Goal: Task Accomplishment & Management: Manage account settings

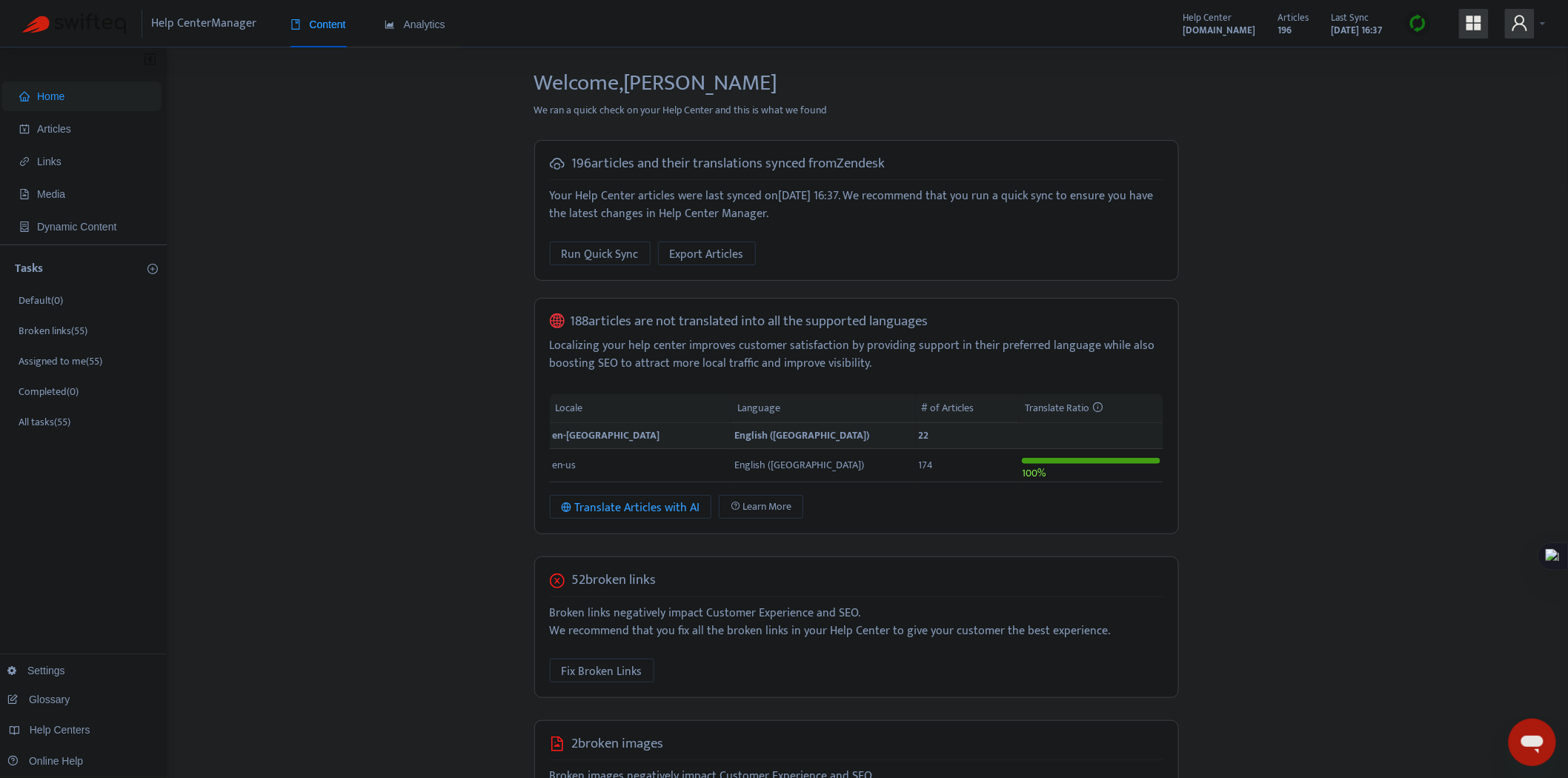
click at [1523, 20] on icon "user" at bounding box center [1519, 22] width 15 height 15
click at [1446, 140] on span "Help Centers" at bounding box center [1435, 149] width 55 height 17
click at [1210, 173] on link "Add Help Center" at bounding box center [1192, 173] width 87 height 17
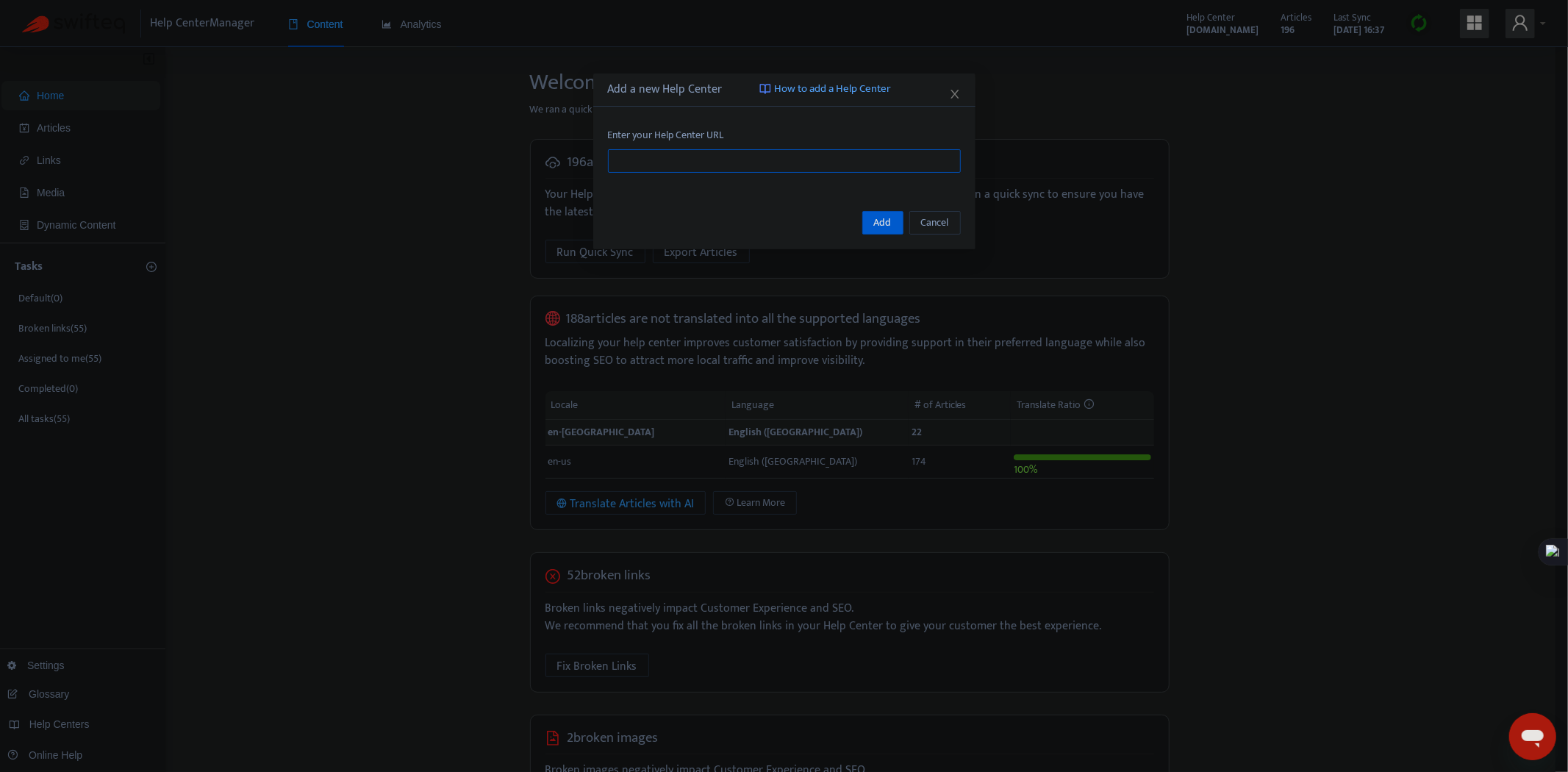
click at [701, 156] on input "text" at bounding box center [784, 160] width 352 height 23
paste input "**********"
type input "**********"
click at [891, 229] on button "Add" at bounding box center [882, 223] width 41 height 23
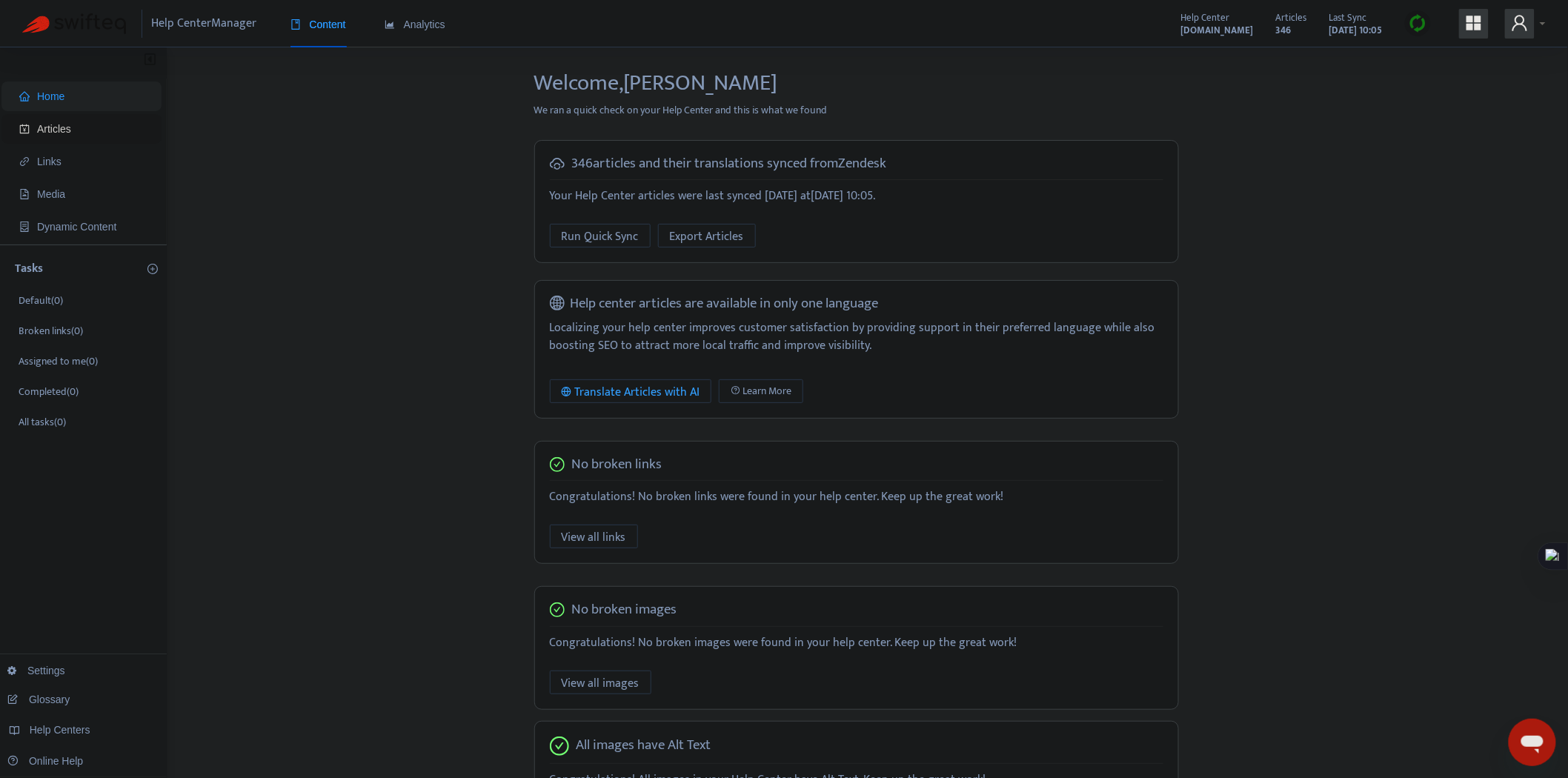
click at [54, 125] on span "Articles" at bounding box center [53, 129] width 34 height 12
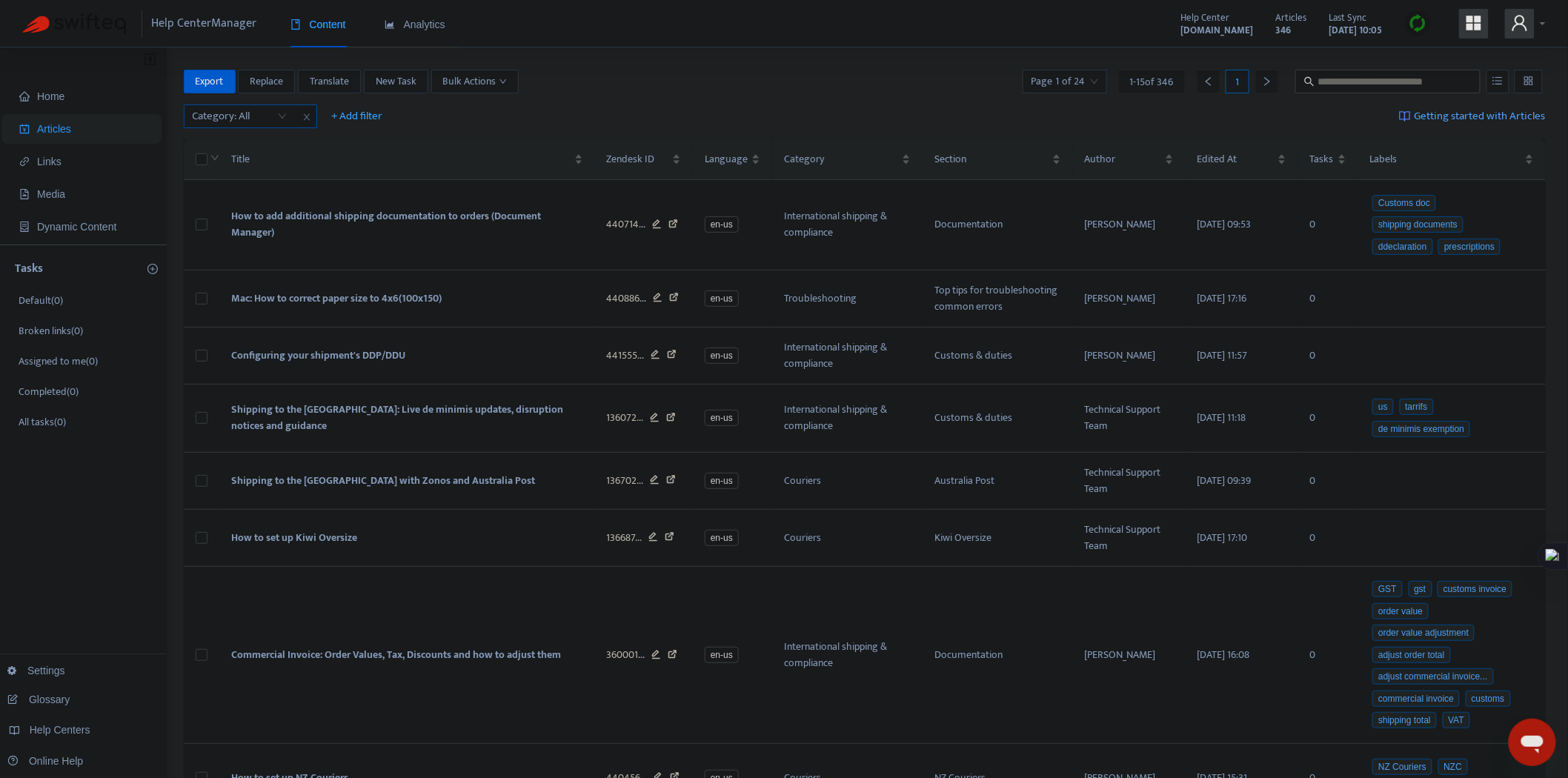
click at [253, 114] on div at bounding box center [232, 116] width 90 height 17
click at [280, 237] on div "Integrations & live rates" at bounding box center [325, 240] width 257 height 16
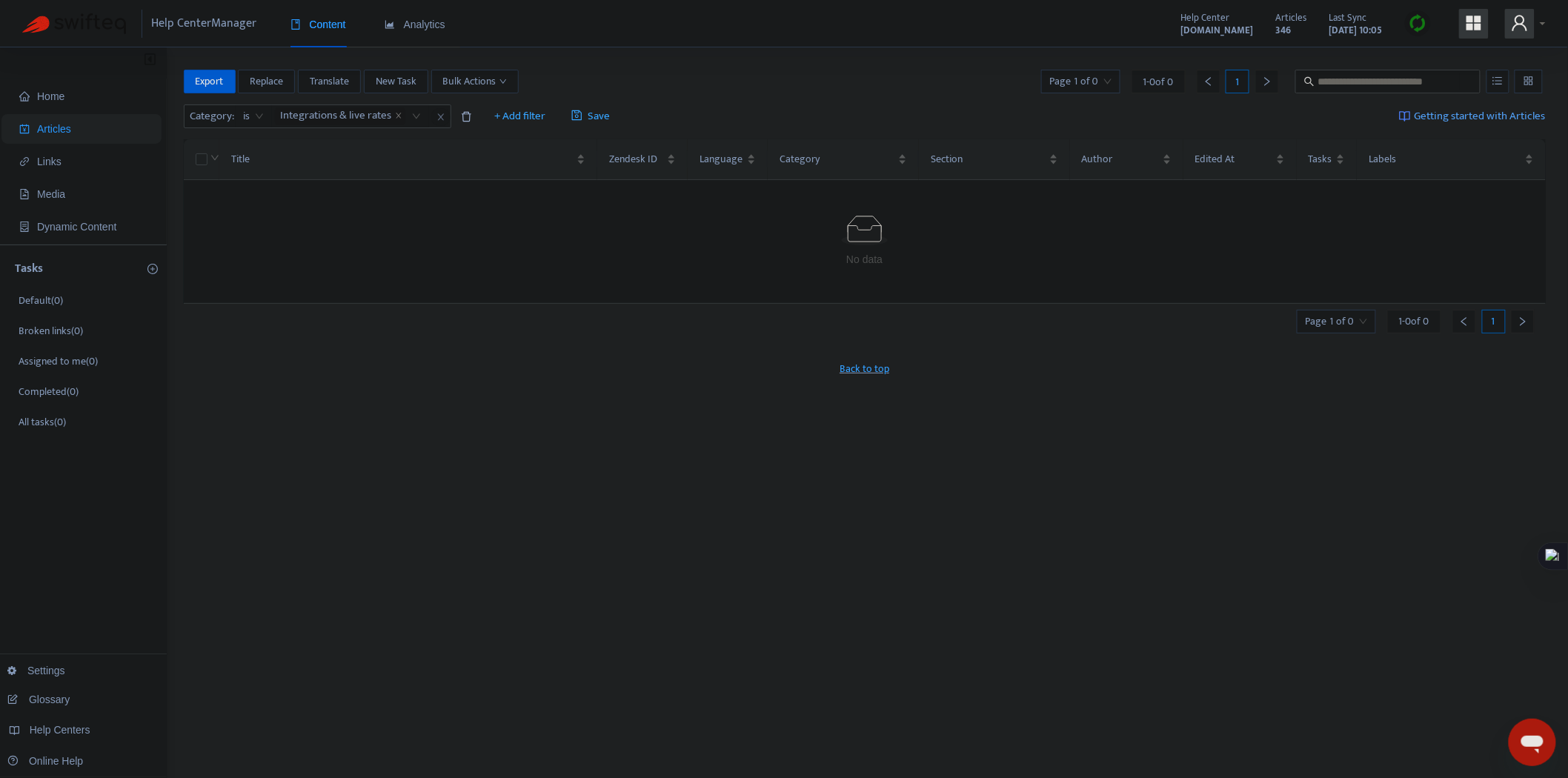
click at [748, 49] on div "Home Articles Links Media Dynamic Content Tasks Default ( 0 ) Broken links ( 0 …" at bounding box center [784, 492] width 1568 height 889
click at [521, 111] on span "+ Add filter" at bounding box center [520, 116] width 51 height 17
click at [782, 35] on div "Help Center Manager Content Analytics Help Center starshipit-support.zendesk.co…" at bounding box center [784, 23] width 1568 height 47
click at [361, 123] on span "Integrations & live rates" at bounding box center [336, 116] width 111 height 17
click at [359, 123] on span "Integrations & live rates" at bounding box center [336, 116] width 111 height 17
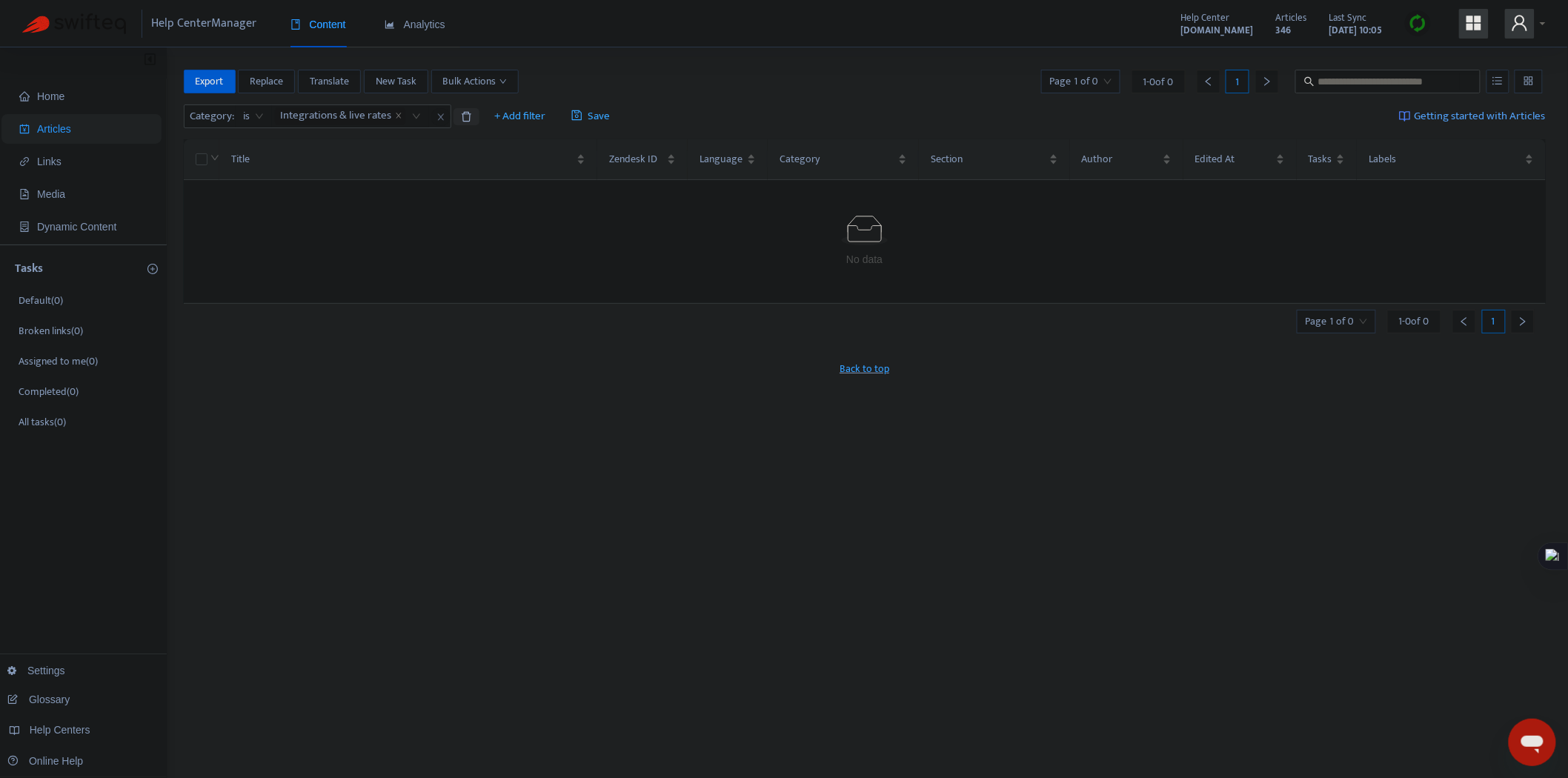
click at [465, 119] on icon "delete" at bounding box center [466, 116] width 11 height 11
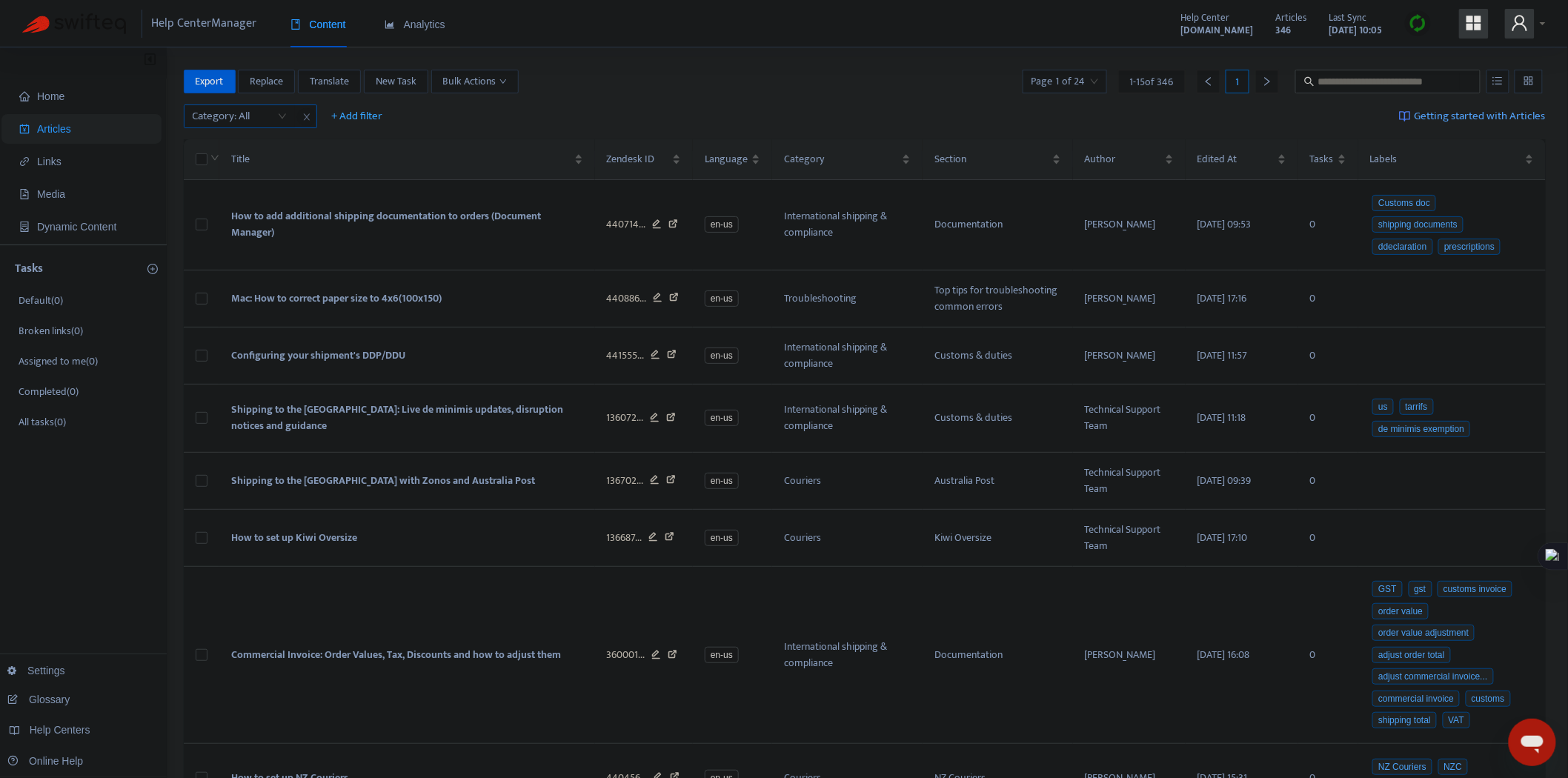
click at [247, 122] on div at bounding box center [232, 116] width 90 height 17
click at [739, 55] on div "Home Articles Links Media Dynamic Content Tasks Default ( 0 ) Broken links ( 0 …" at bounding box center [784, 712] width 1568 height 1330
click at [1181, 18] on span "Help Center" at bounding box center [1205, 17] width 49 height 16
click at [1181, 23] on strong "[DOMAIN_NAME]" at bounding box center [1217, 30] width 73 height 16
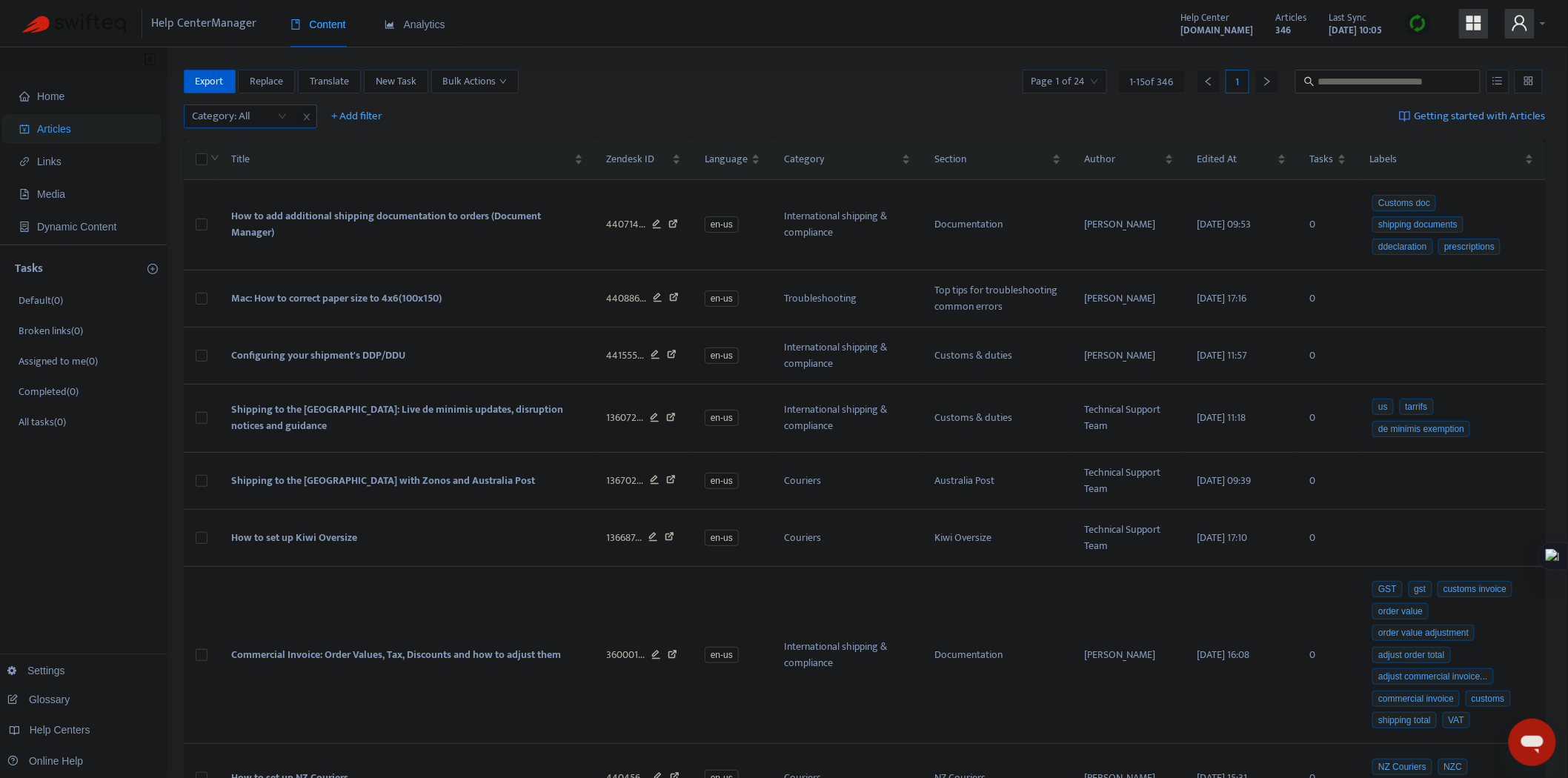
click at [257, 126] on div "Category: All" at bounding box center [240, 116] width 110 height 22
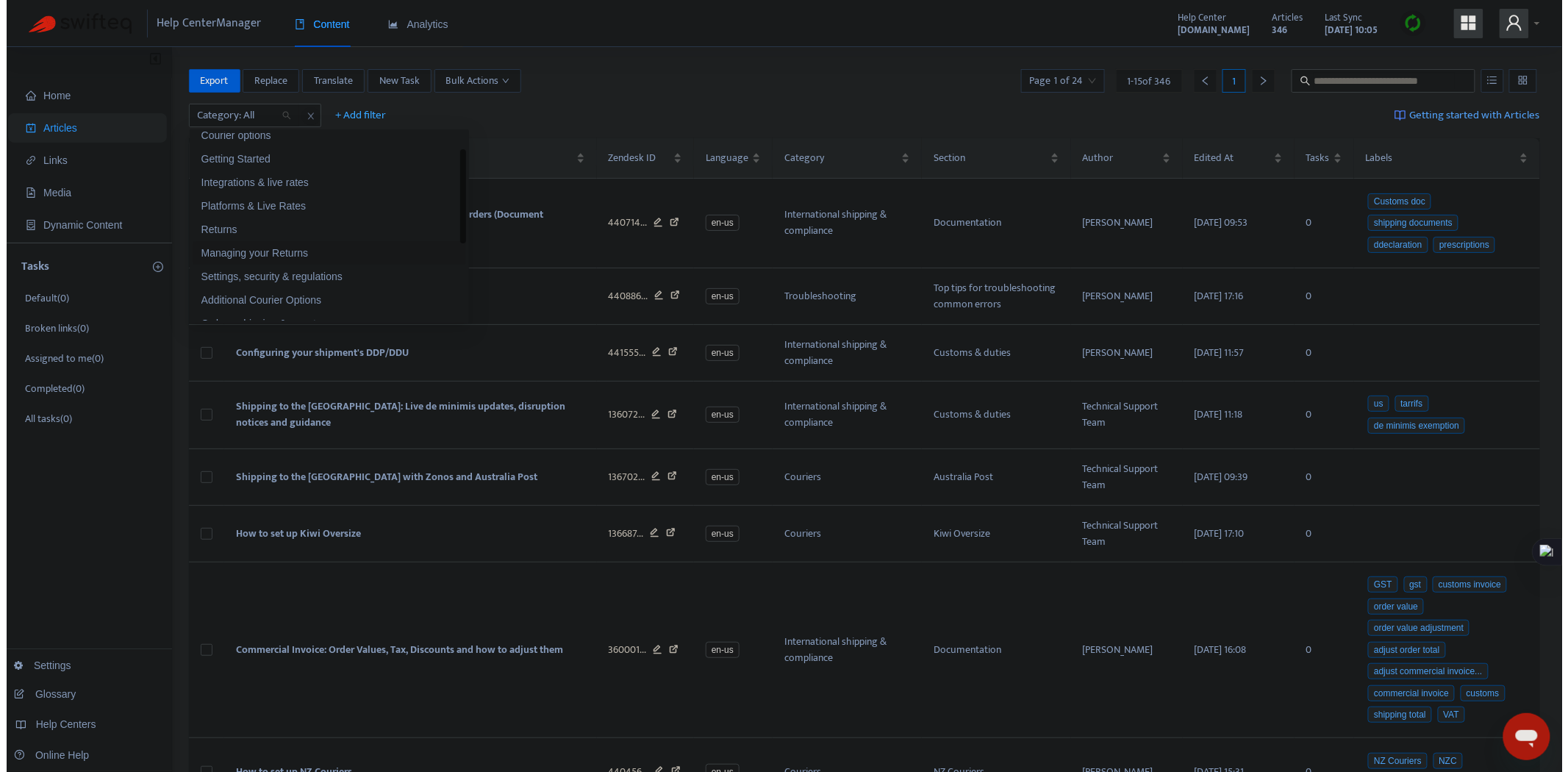
scroll to position [30, 0]
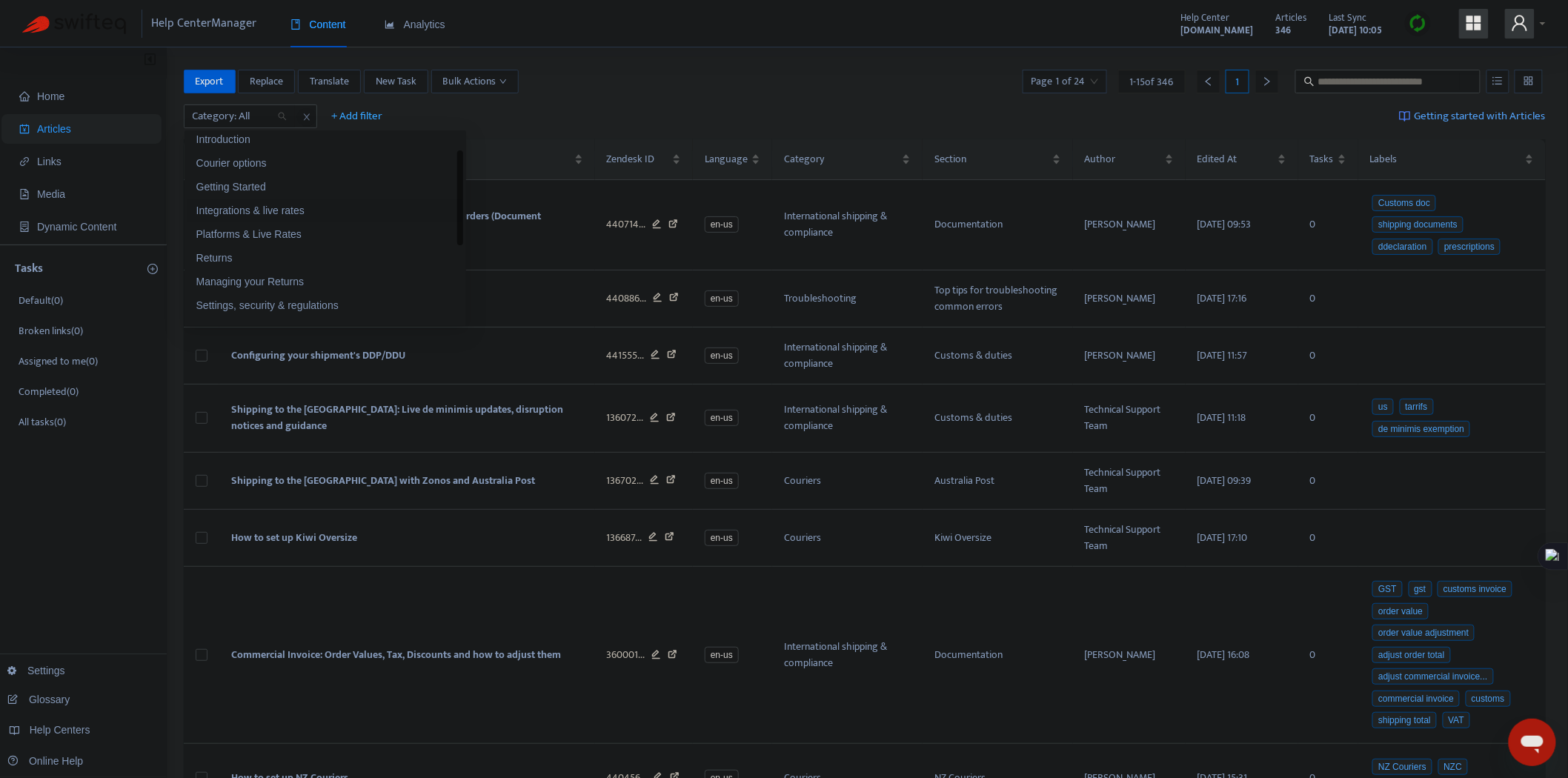
click at [280, 213] on div "Integrations & live rates" at bounding box center [325, 210] width 257 height 16
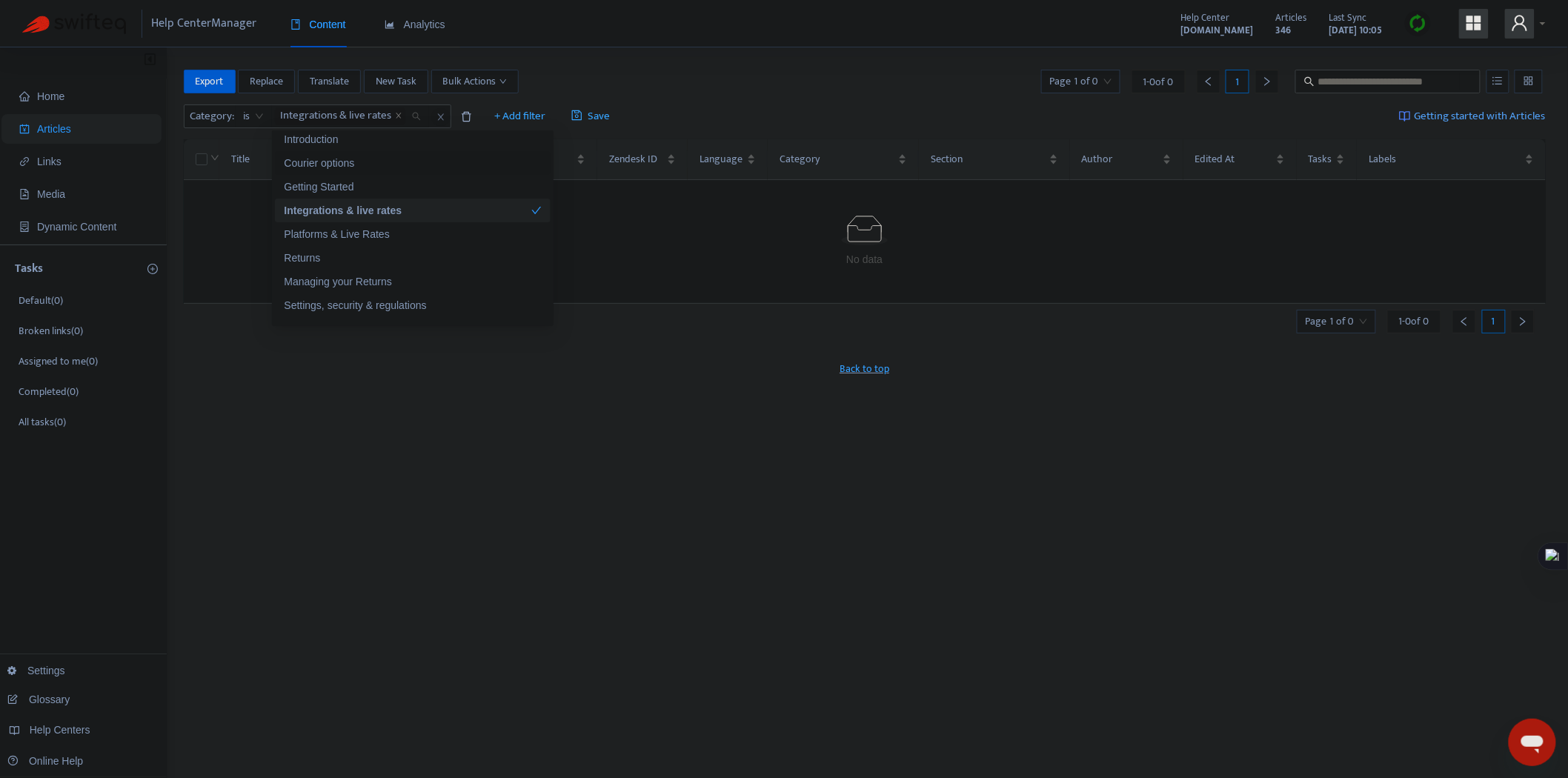
click at [879, 87] on div "Export Replace Translate New Task Bulk Actions Page 1 of 0 1 - 0 of 0 1" at bounding box center [865, 81] width 1363 height 23
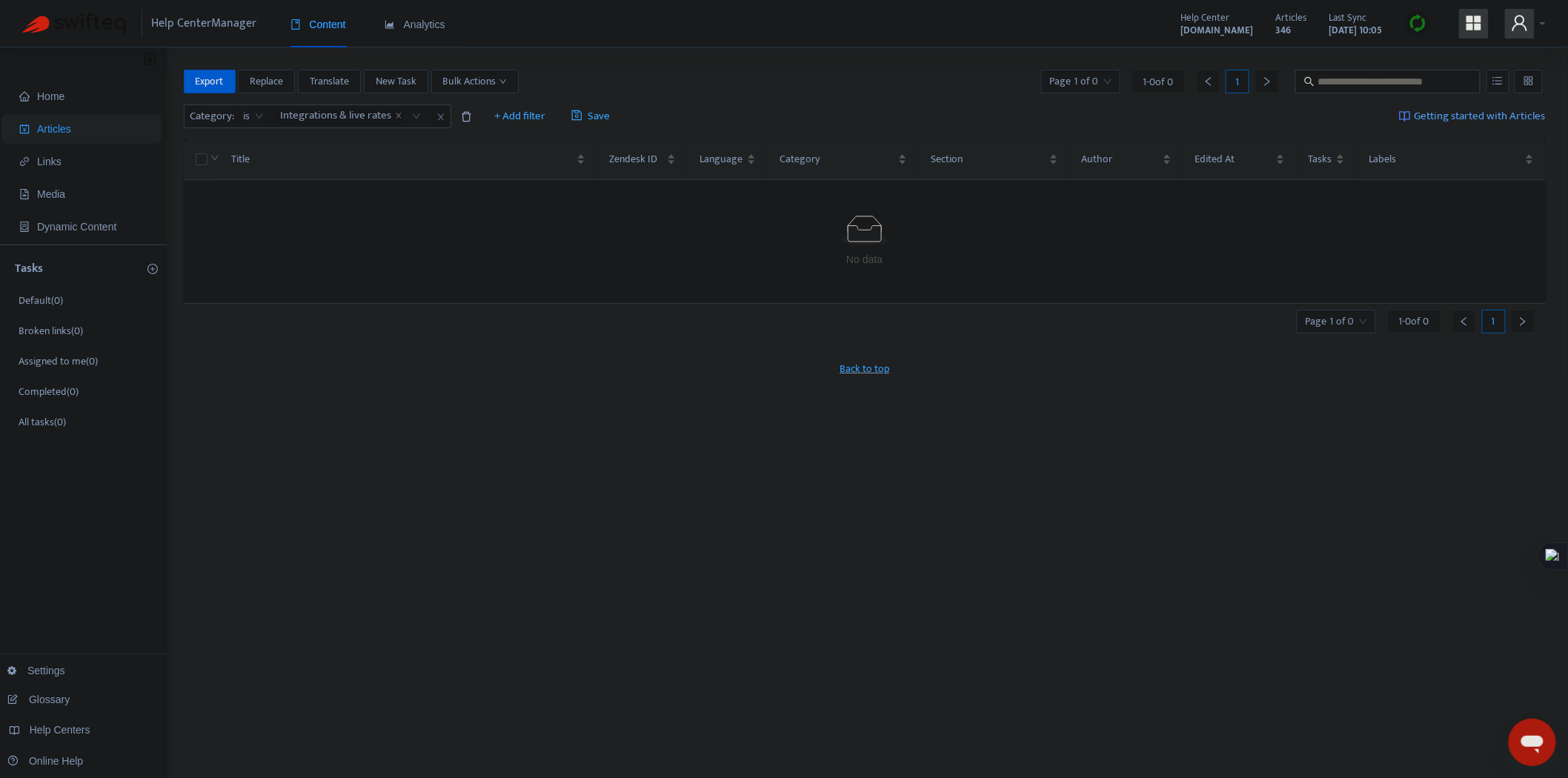
click at [1514, 23] on icon "user" at bounding box center [1520, 23] width 17 height 17
click at [1439, 140] on span "Help Centers" at bounding box center [1435, 149] width 55 height 17
click at [1219, 118] on link "dhlexpresscommerceknowledge.zendesk.com" at bounding box center [1192, 119] width 90 height 17
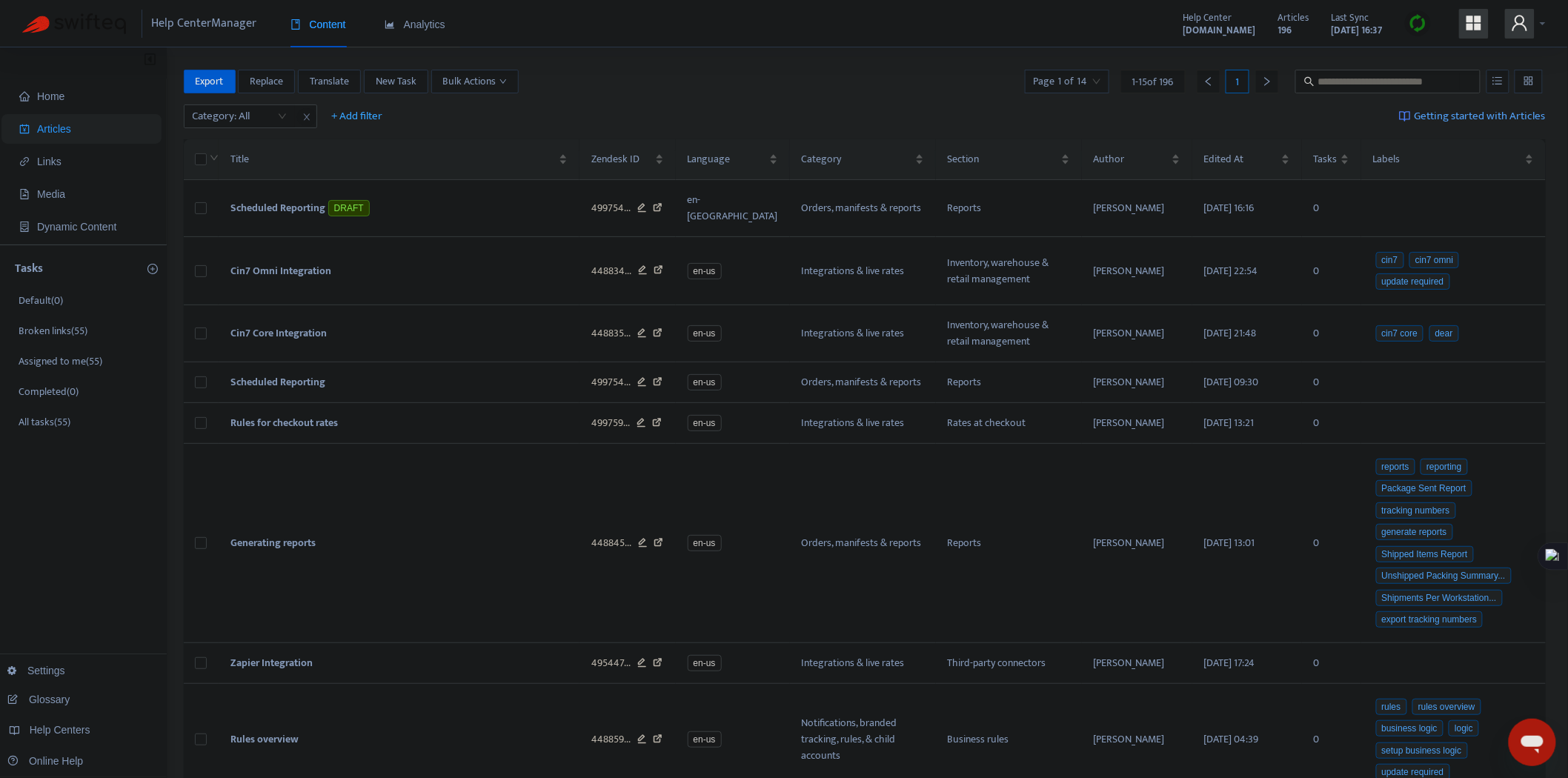
click at [1523, 37] on span at bounding box center [1520, 23] width 30 height 30
click at [1203, 223] on link "Disconnect Help Center" at bounding box center [1207, 221] width 116 height 17
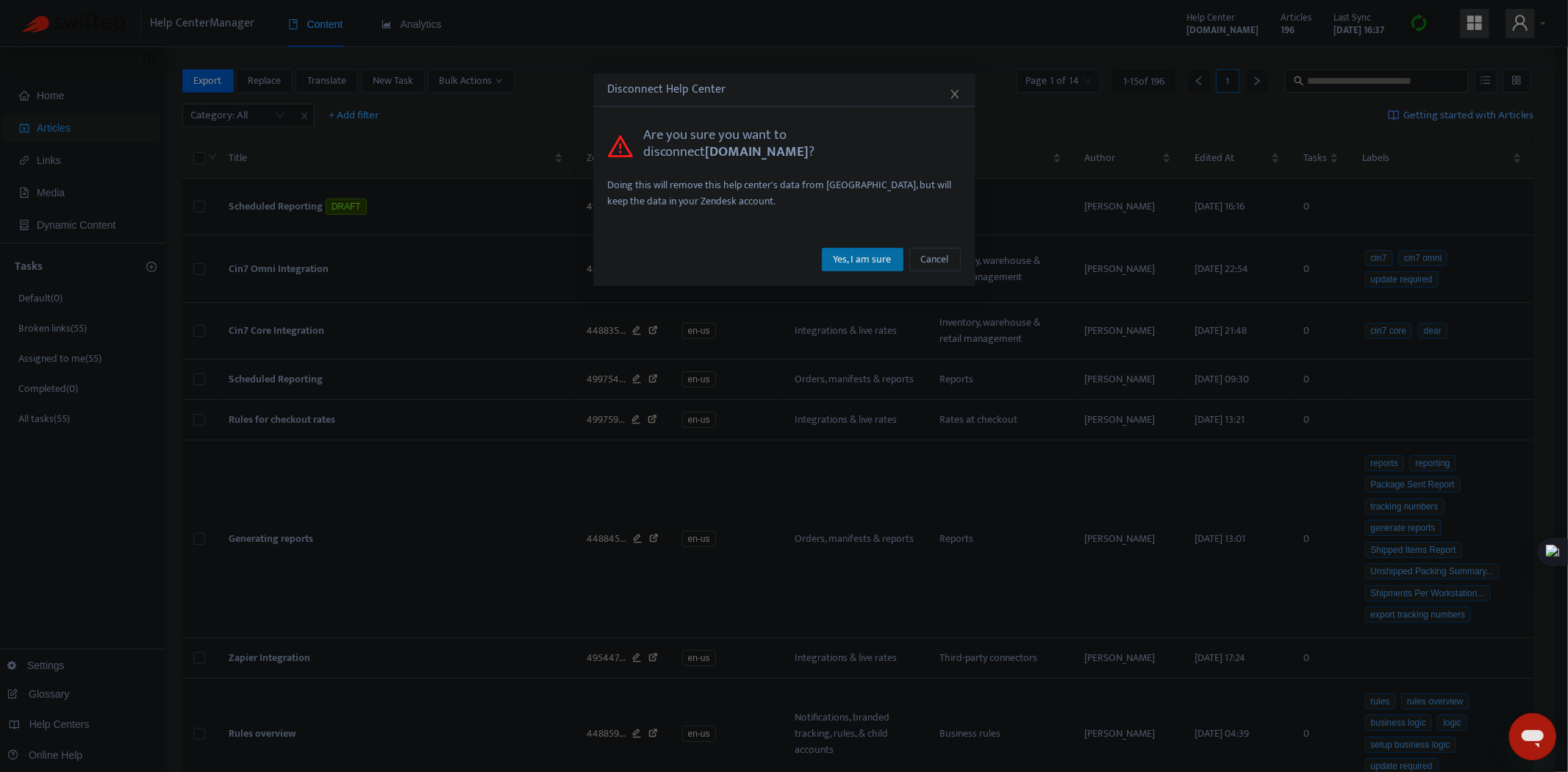
click at [846, 250] on button "Yes, I am sure" at bounding box center [862, 259] width 82 height 23
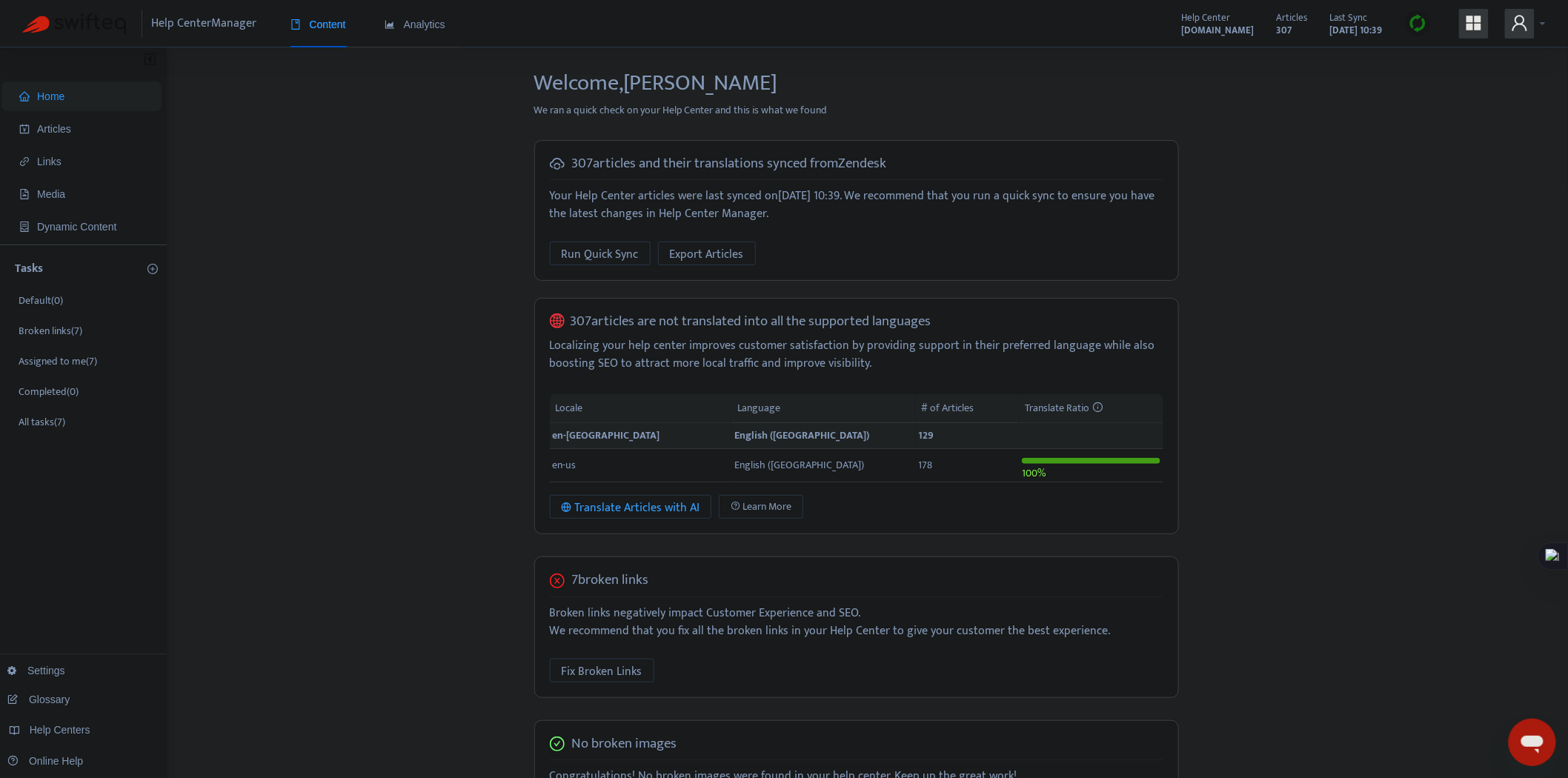
click at [1528, 23] on icon "user" at bounding box center [1520, 23] width 17 height 17
click at [1437, 140] on span "Help Centers" at bounding box center [1435, 149] width 55 height 17
click at [1298, 141] on link "[DOMAIN_NAME]" at bounding box center [1252, 143] width 90 height 17
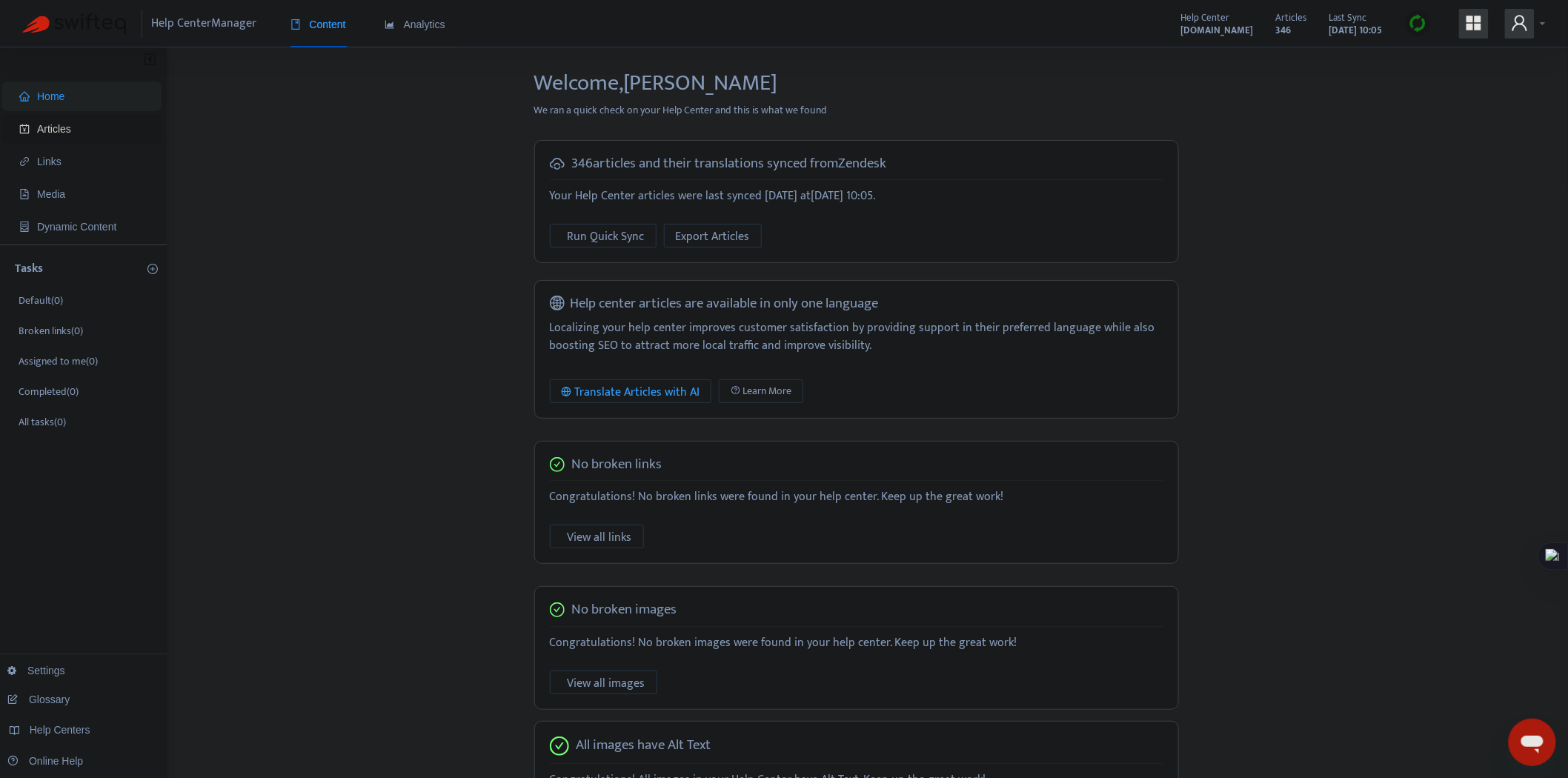
click at [75, 135] on span "Articles" at bounding box center [84, 129] width 131 height 30
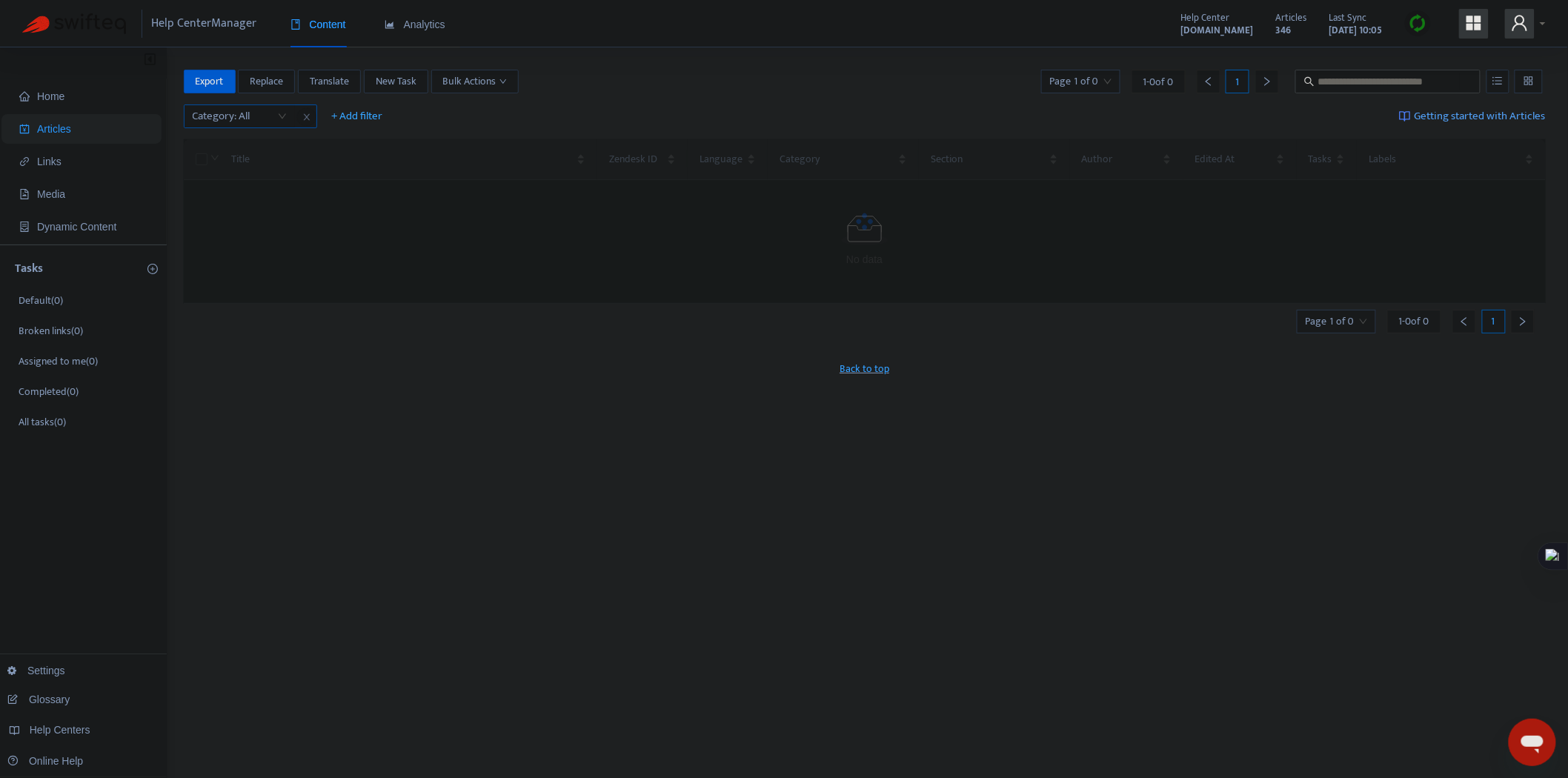
click at [269, 118] on div at bounding box center [232, 116] width 90 height 17
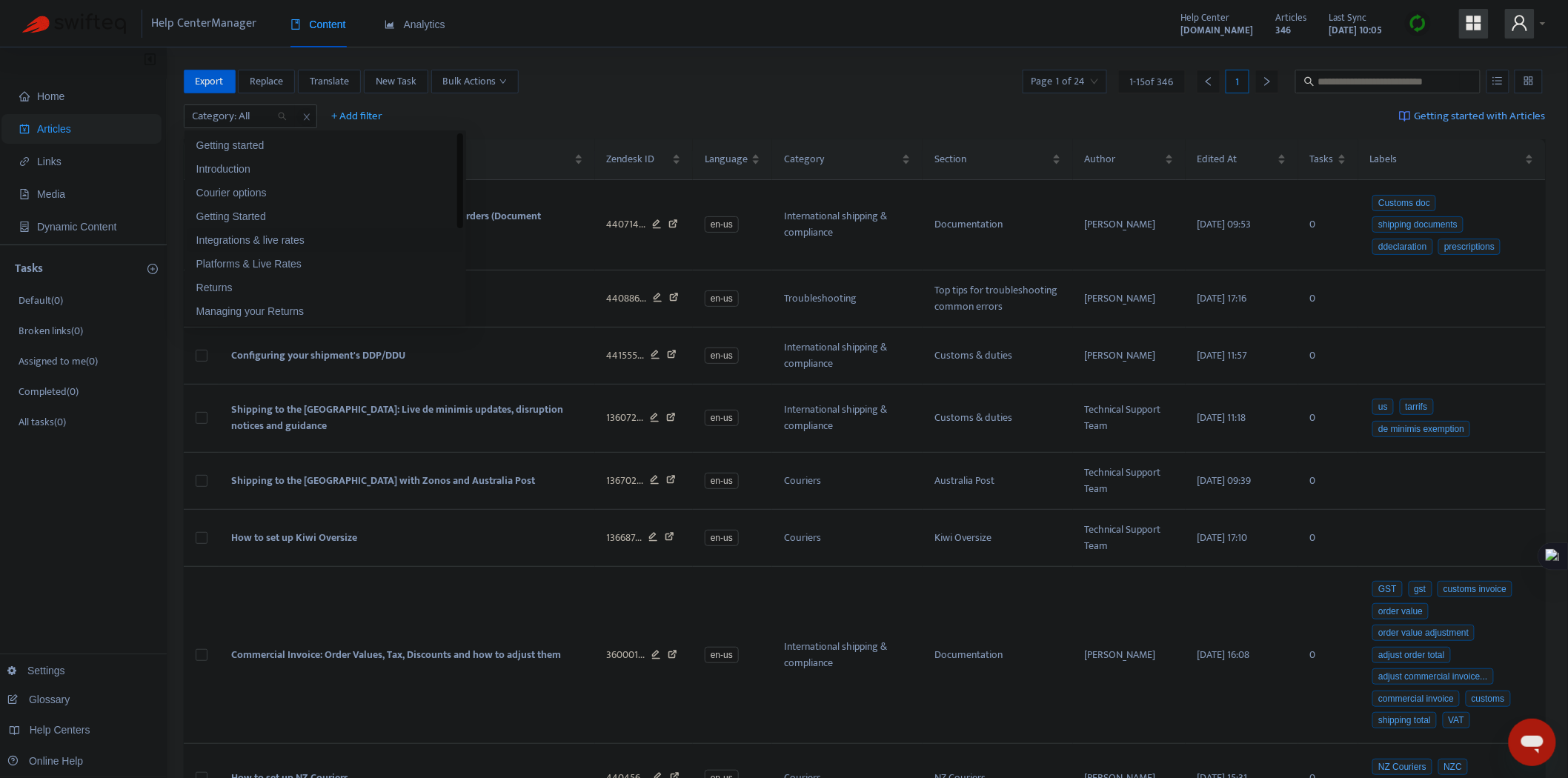
click at [265, 239] on div "Integrations & live rates" at bounding box center [325, 240] width 257 height 16
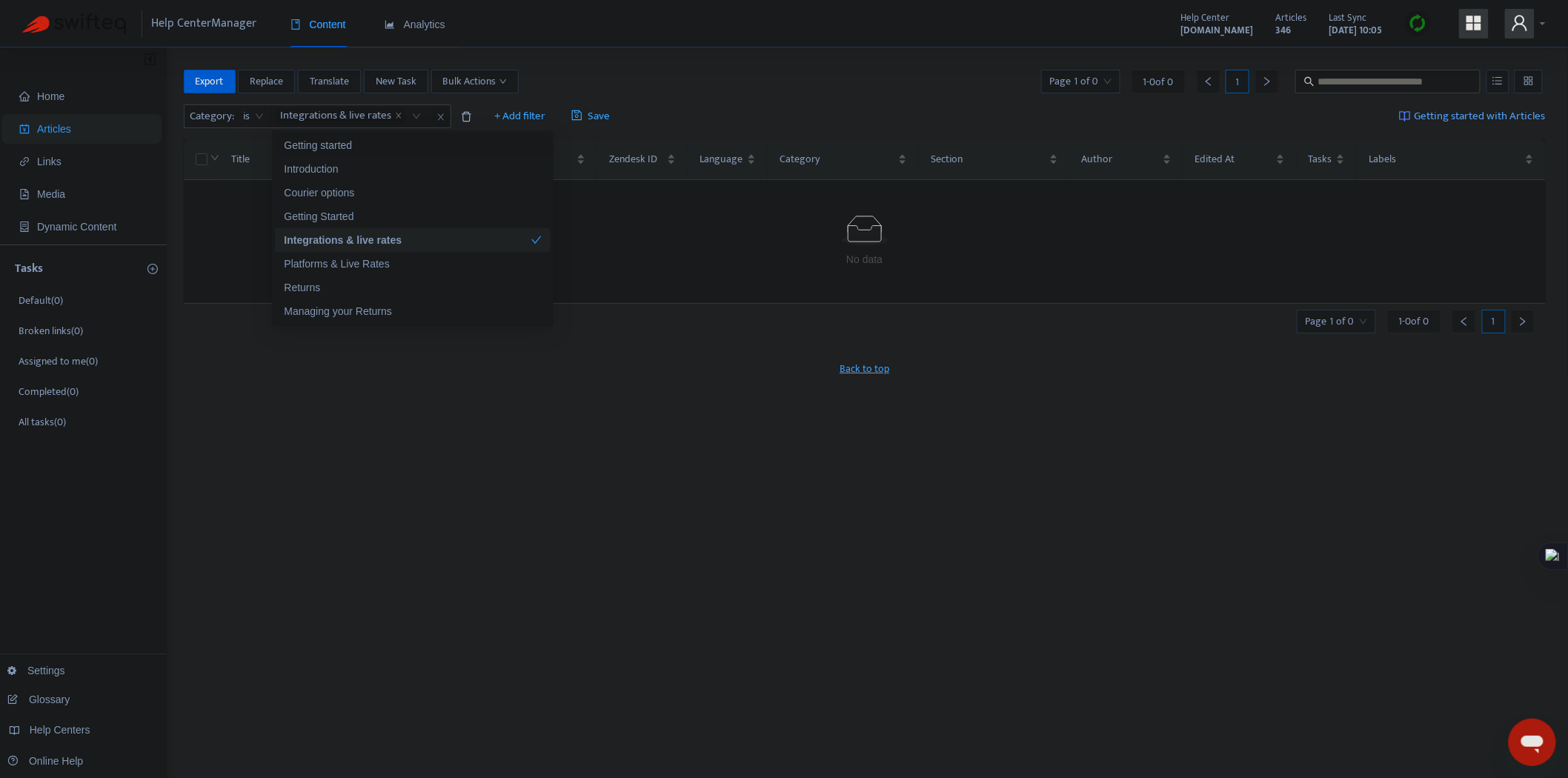
click at [790, 61] on div "Home Articles Links Media Dynamic Content Tasks Default ( 0 ) Broken links ( 0 …" at bounding box center [784, 492] width 1568 height 889
